Goal: Task Accomplishment & Management: Manage account settings

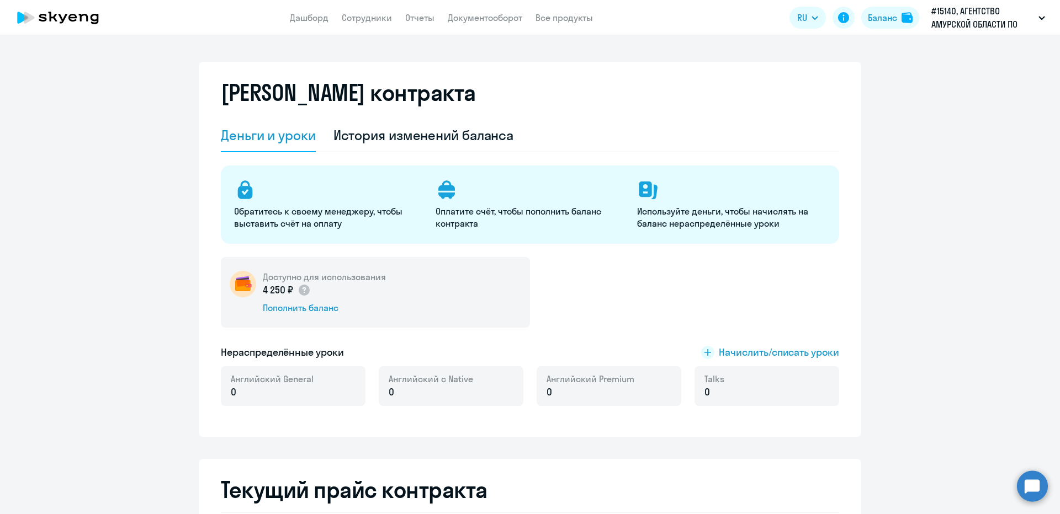
select select "english_adult_not_native_speaker"
click at [395, 135] on div "История изменений баланса" at bounding box center [423, 135] width 180 height 18
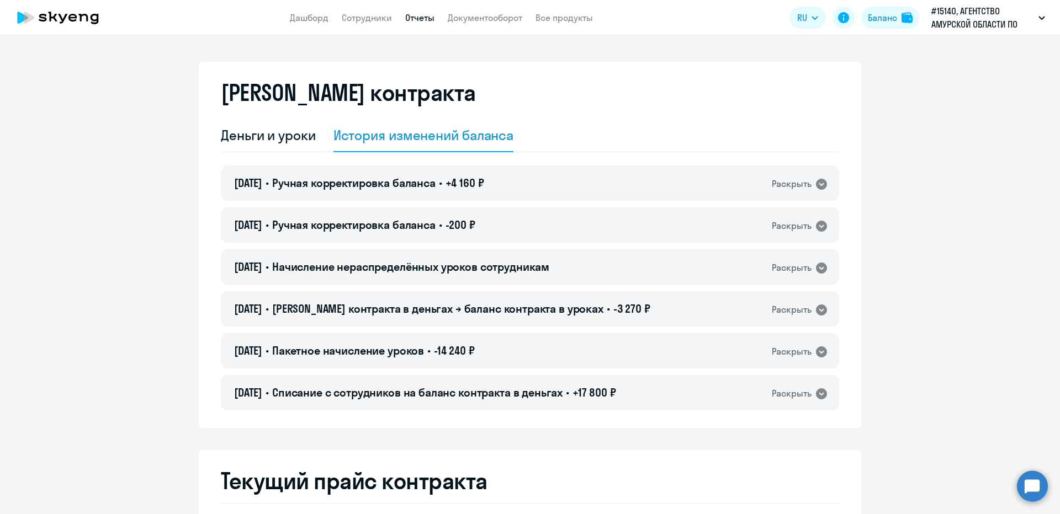
click at [425, 20] on link "Отчеты" at bounding box center [419, 17] width 29 height 11
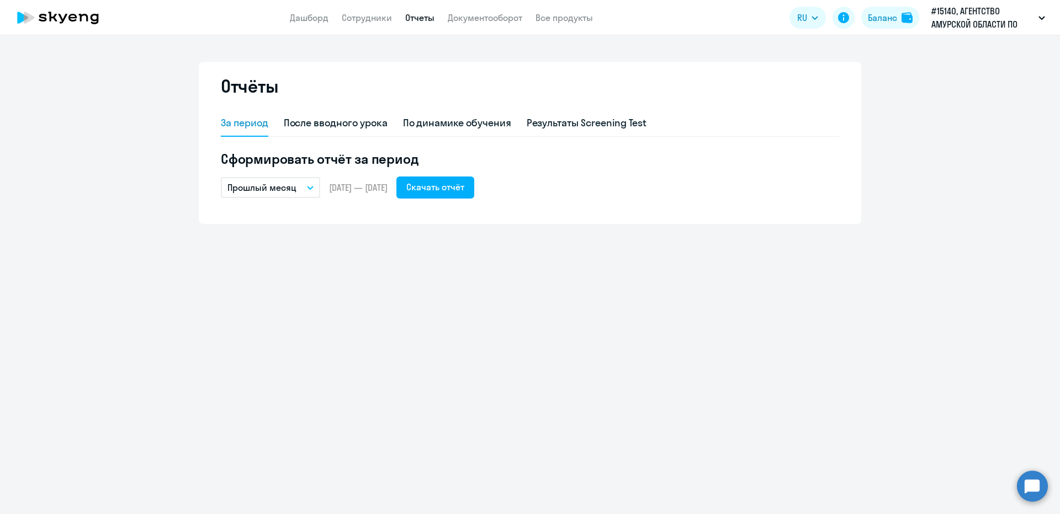
click at [253, 184] on p "Прошлый месяц" at bounding box center [261, 187] width 69 height 13
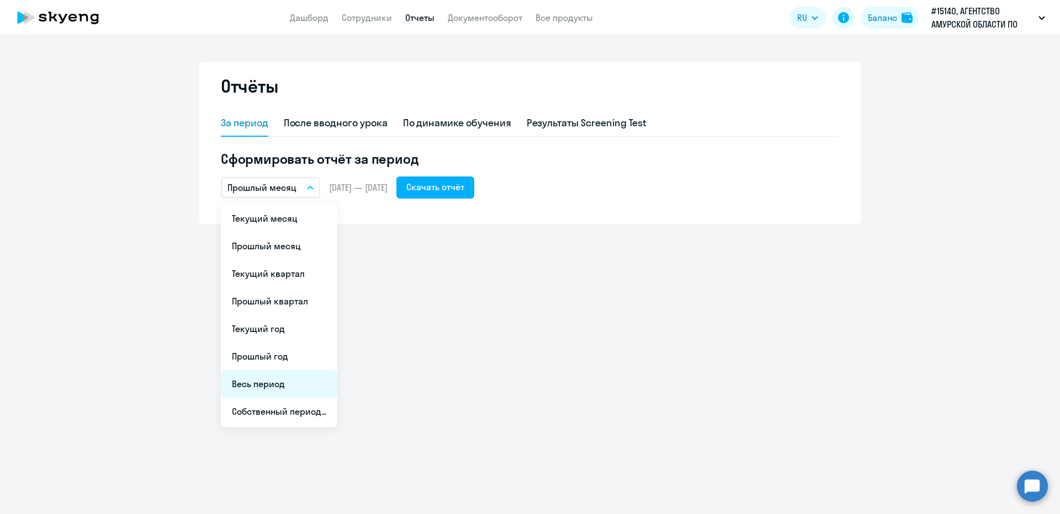
click at [251, 385] on li "Весь период" at bounding box center [279, 384] width 116 height 28
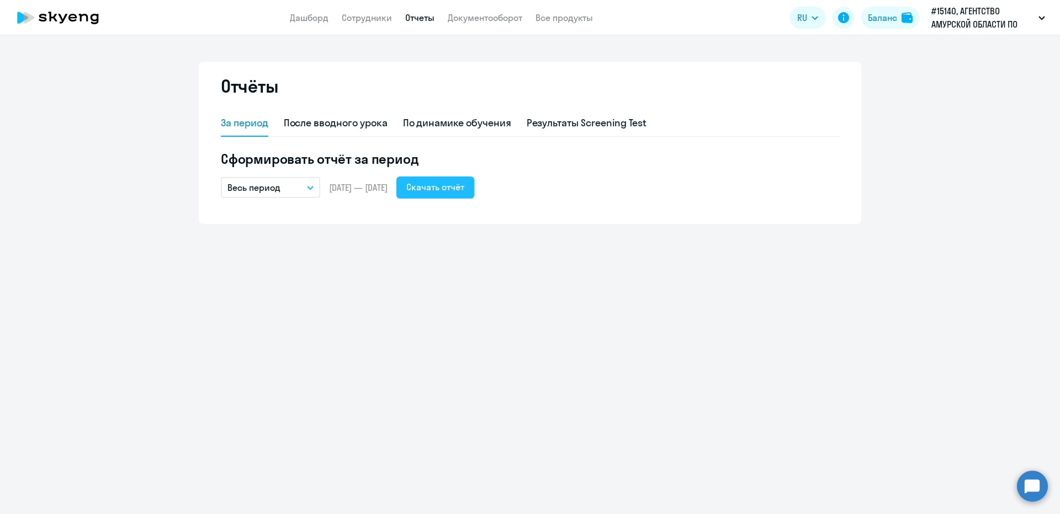
click at [464, 185] on div "Скачать отчёт" at bounding box center [435, 186] width 58 height 13
click at [845, 21] on icon at bounding box center [843, 17] width 11 height 11
click at [369, 22] on link "Сотрудники" at bounding box center [367, 17] width 50 height 11
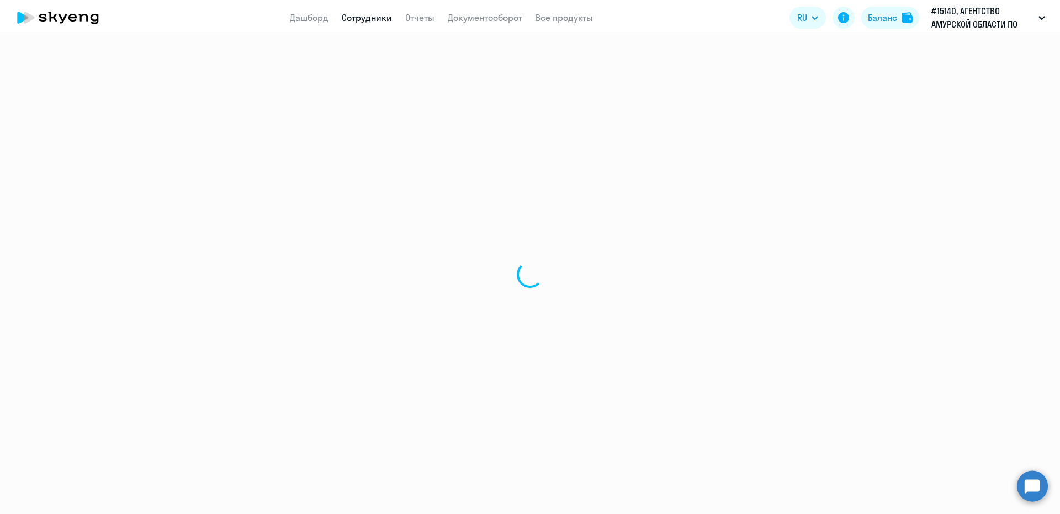
select select "30"
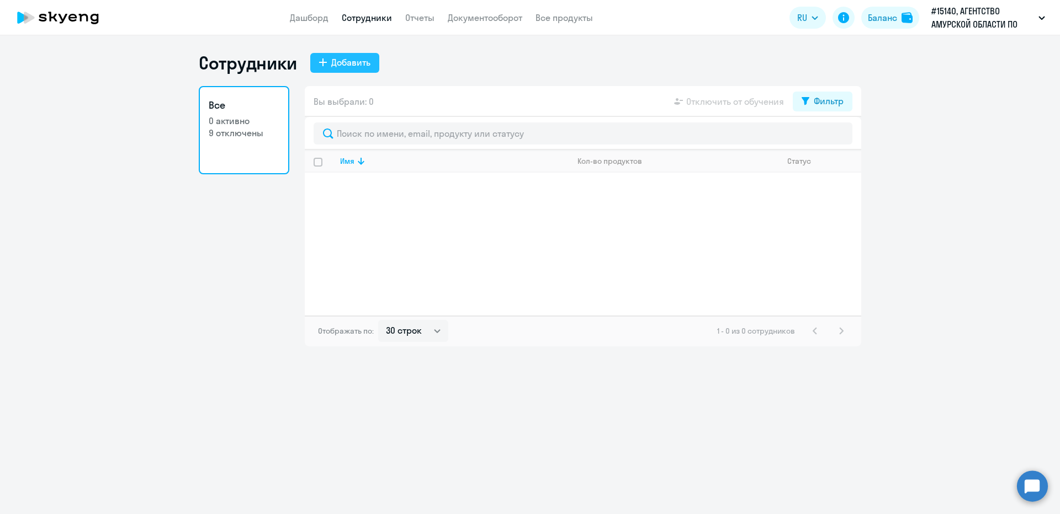
click at [324, 66] on icon at bounding box center [323, 62] width 8 height 8
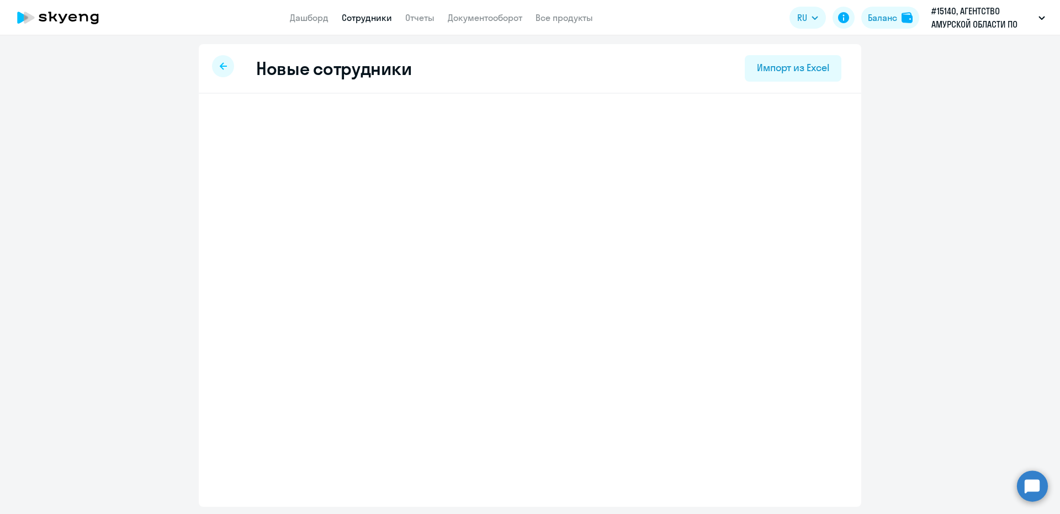
select select "english_adult_not_native_speaker"
select select "9"
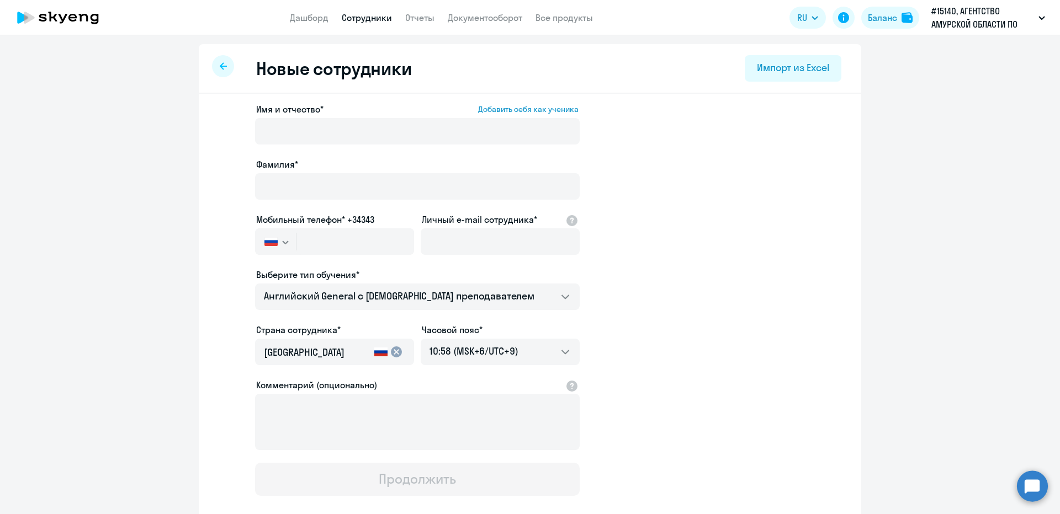
click at [220, 62] on icon at bounding box center [223, 66] width 7 height 8
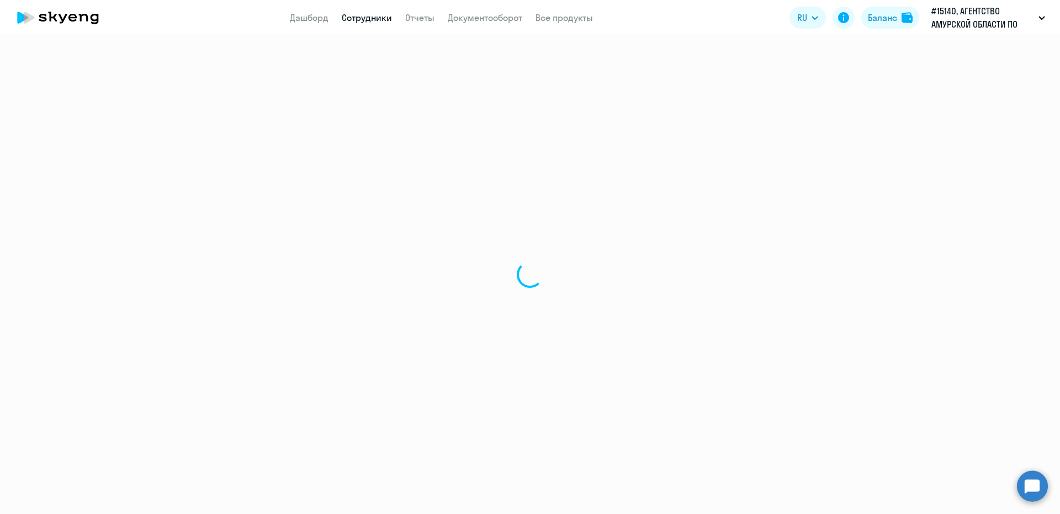
select select "30"
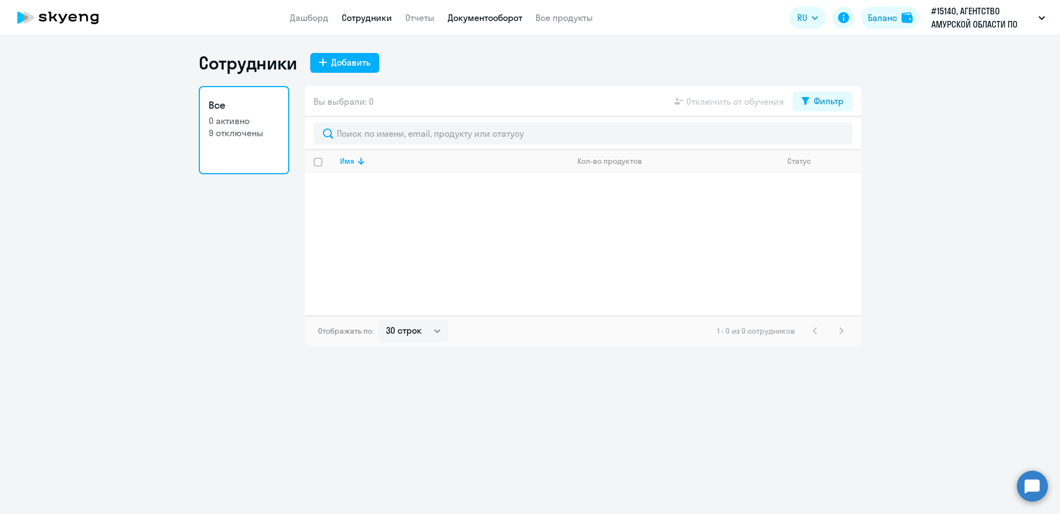
click at [480, 21] on link "Документооборот" at bounding box center [485, 17] width 74 height 11
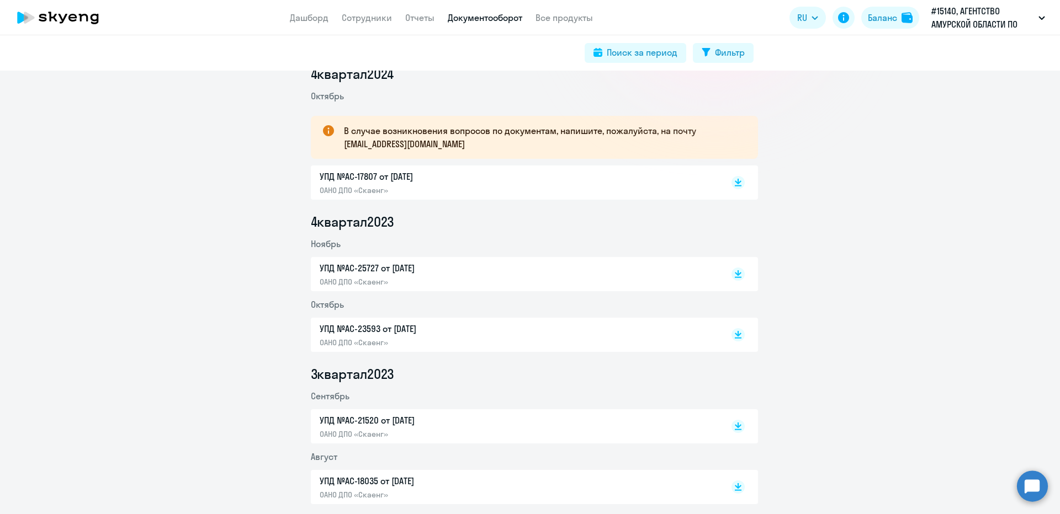
scroll to position [221, 0]
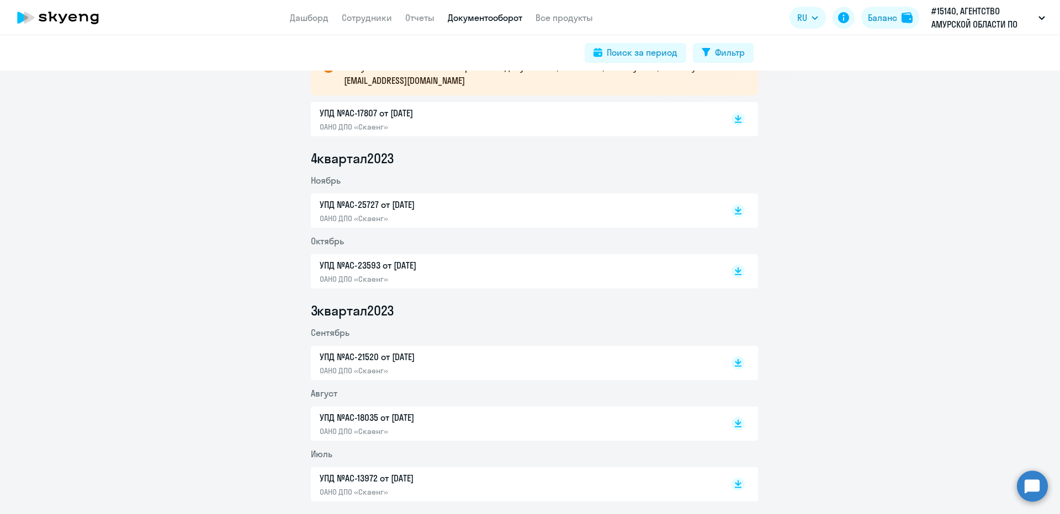
click at [427, 364] on div "УПД №AC-21520 от [DATE] ОАНО ДПО «Скаенг»" at bounding box center [436, 362] width 232 height 25
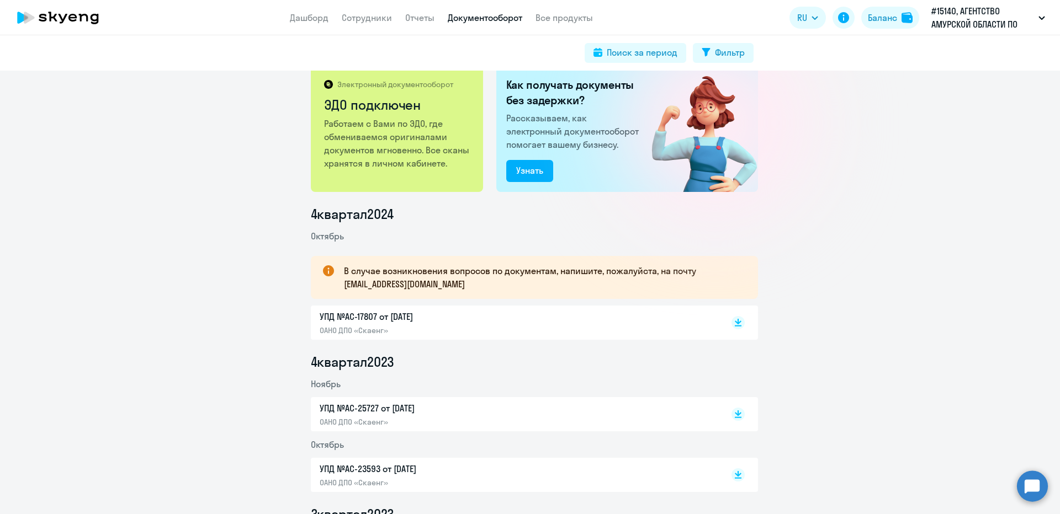
scroll to position [0, 0]
